Goal: Task Accomplishment & Management: Use online tool/utility

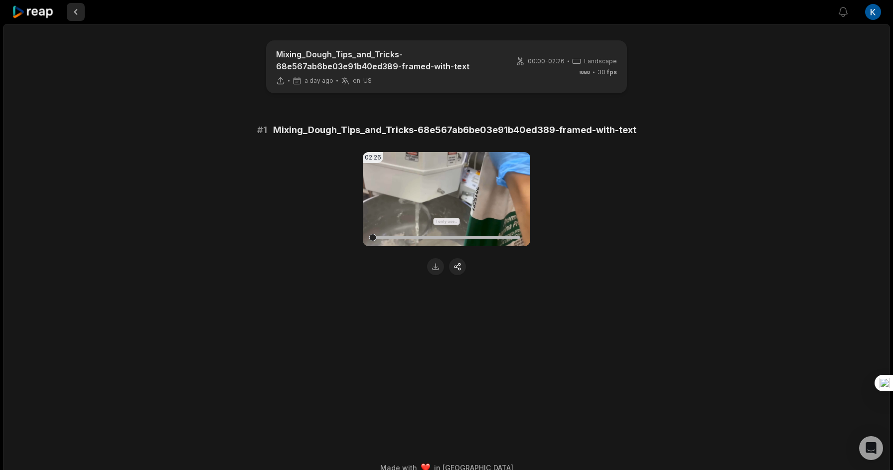
click at [75, 14] on button at bounding box center [76, 12] width 18 height 18
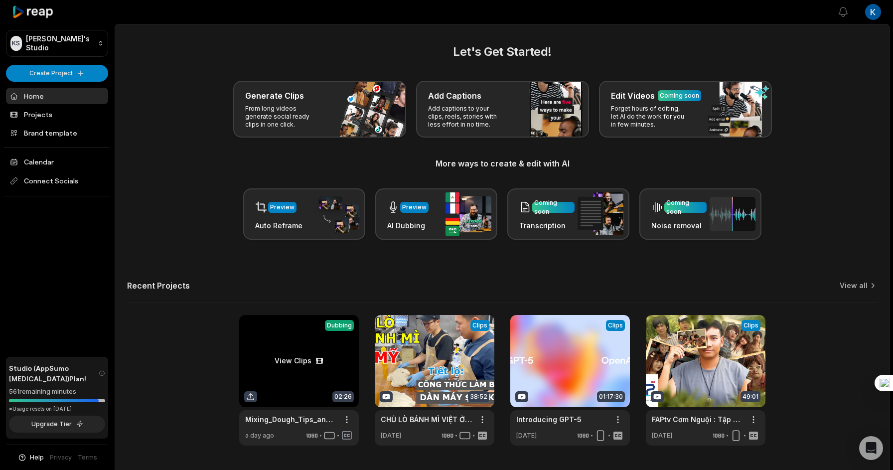
click at [317, 375] on link at bounding box center [299, 380] width 120 height 131
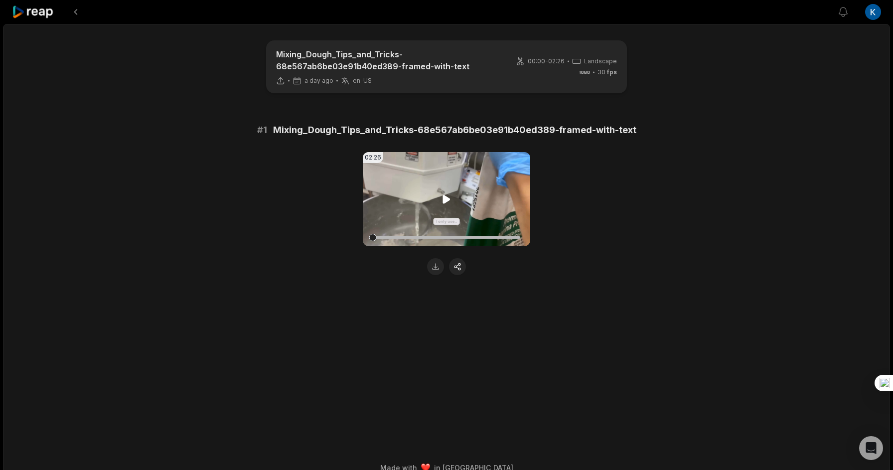
click at [448, 200] on icon at bounding box center [446, 199] width 7 height 8
click at [433, 235] on div at bounding box center [447, 237] width 148 height 17
click at [446, 239] on div at bounding box center [447, 237] width 148 height 17
click at [452, 238] on div at bounding box center [447, 237] width 148 height 2
click at [464, 238] on div at bounding box center [447, 237] width 148 height 2
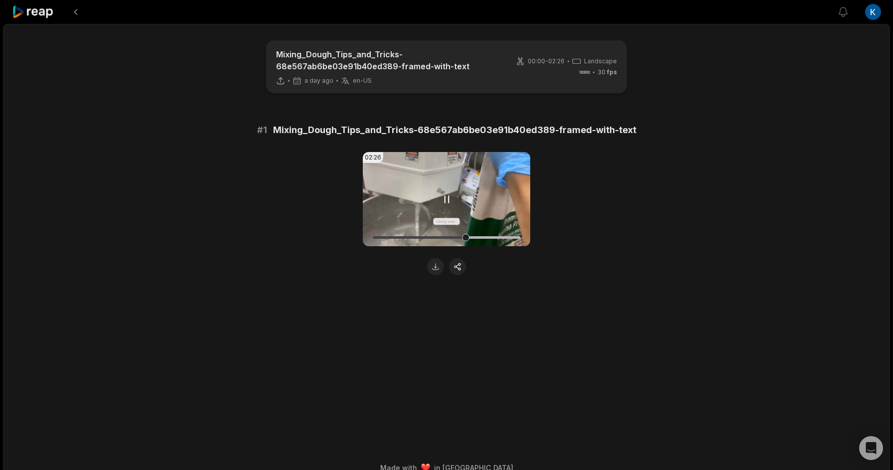
click at [457, 238] on div at bounding box center [447, 237] width 148 height 2
click at [77, 14] on button at bounding box center [76, 12] width 18 height 18
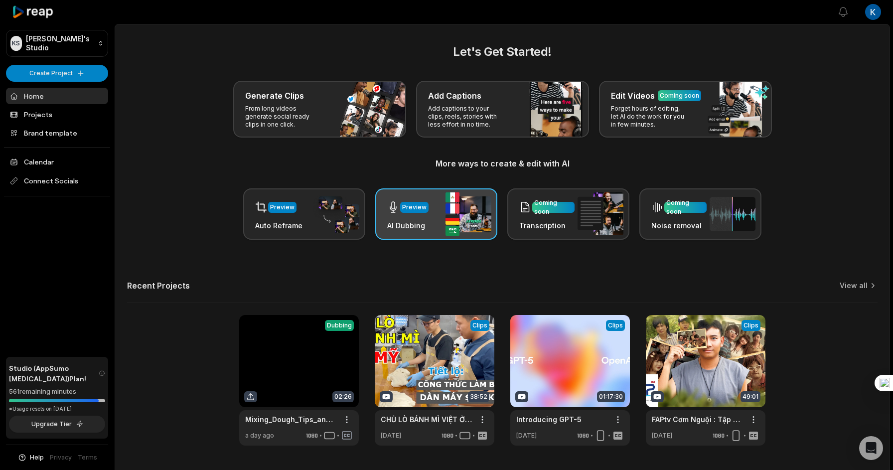
click at [432, 221] on div "Preview AI Dubbing" at bounding box center [436, 213] width 122 height 51
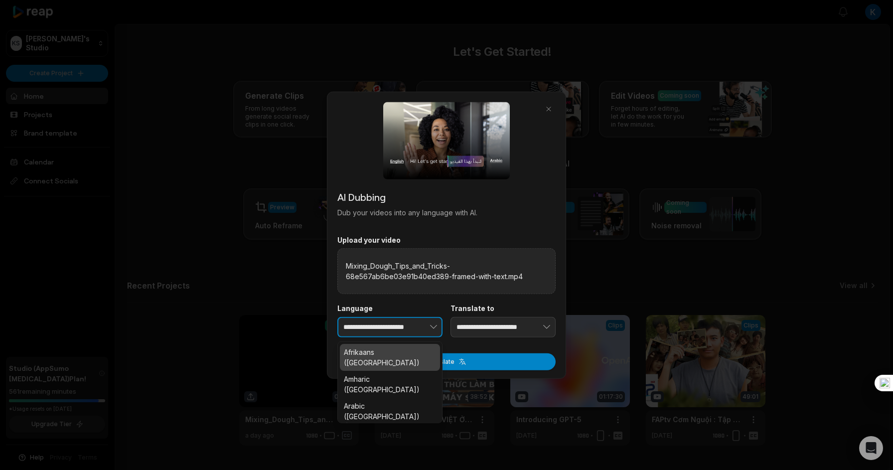
click at [429, 332] on button "button" at bounding box center [418, 326] width 49 height 21
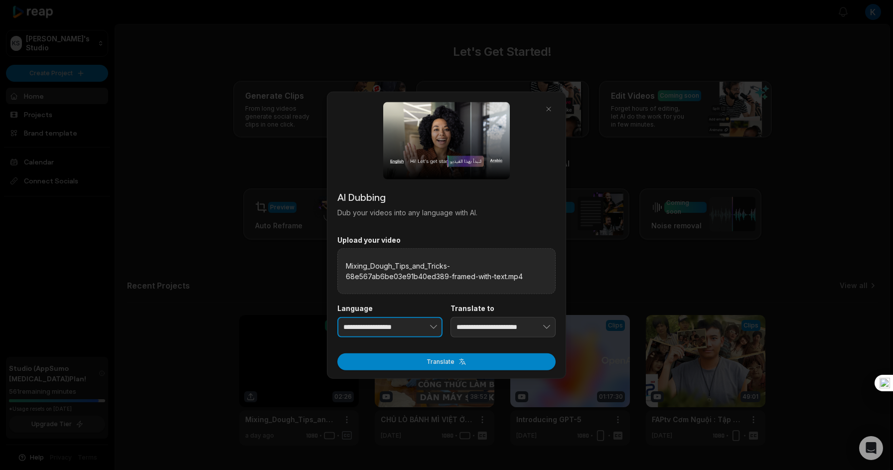
type input "**********"
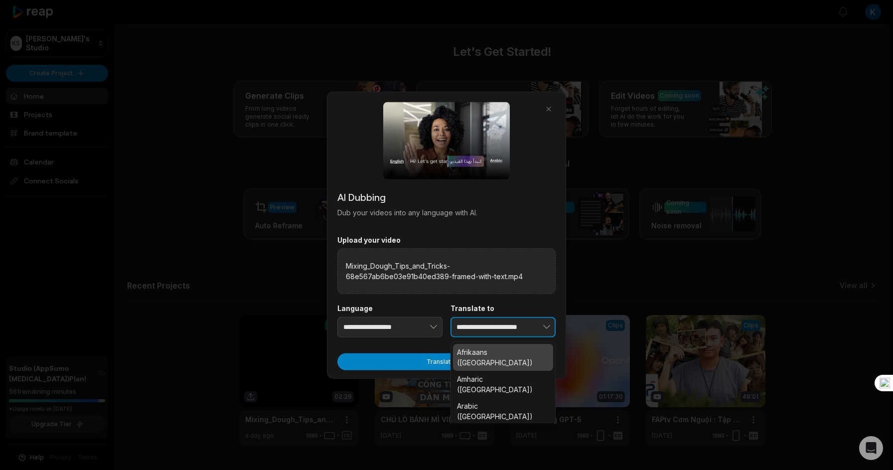
click at [512, 330] on button "button" at bounding box center [531, 326] width 49 height 21
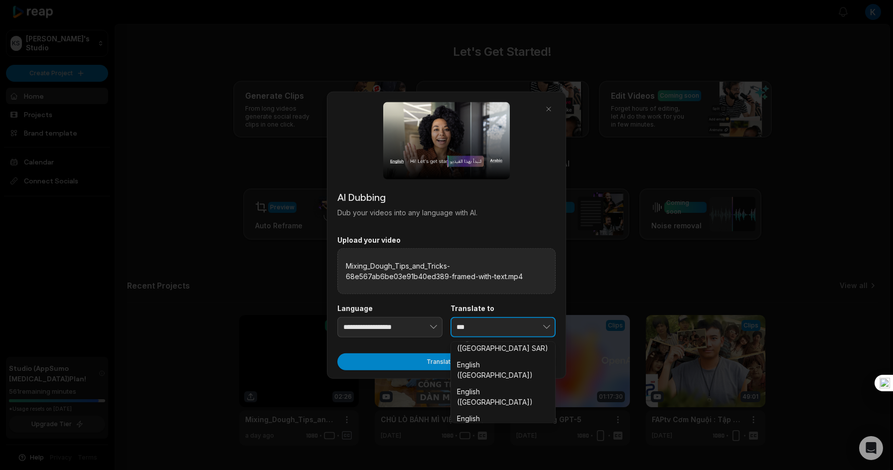
scroll to position [170, 0]
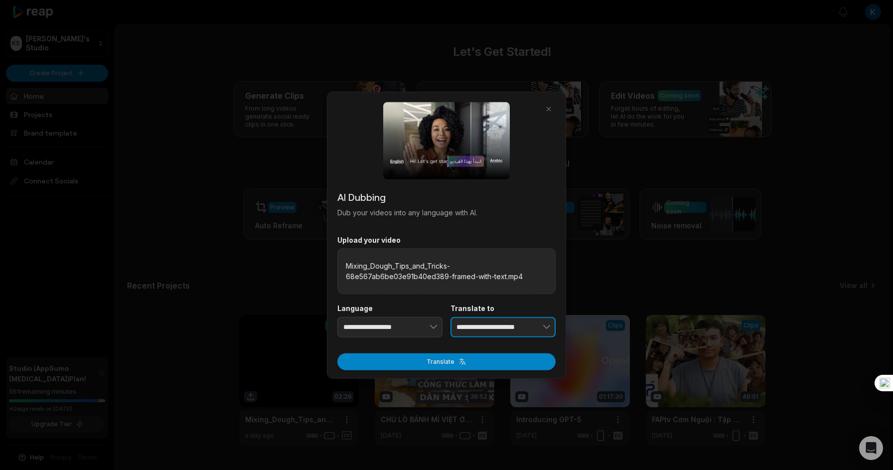
type input "**********"
click at [405, 327] on button "button" at bounding box center [418, 326] width 49 height 21
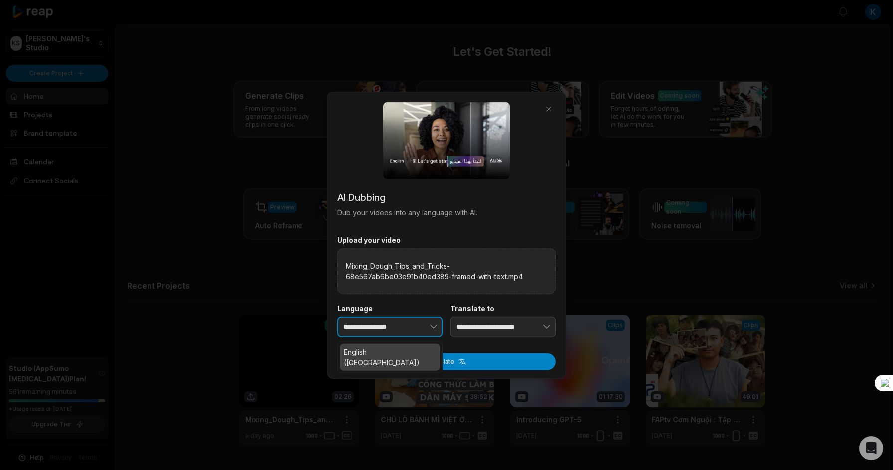
scroll to position [0, 0]
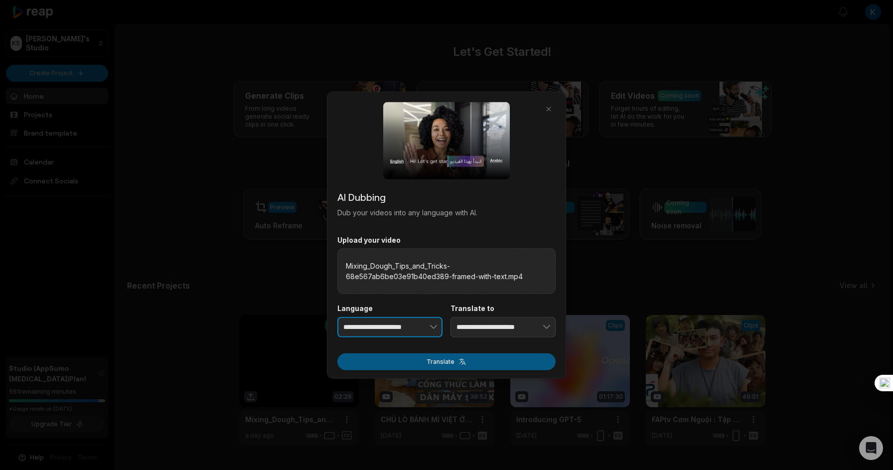
type input "**********"
click at [463, 366] on button "Translate" at bounding box center [446, 361] width 218 height 17
